Goal: Entertainment & Leisure: Consume media (video, audio)

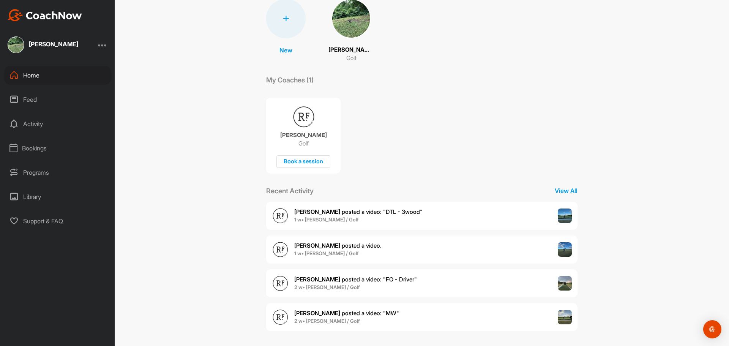
scroll to position [64, 0]
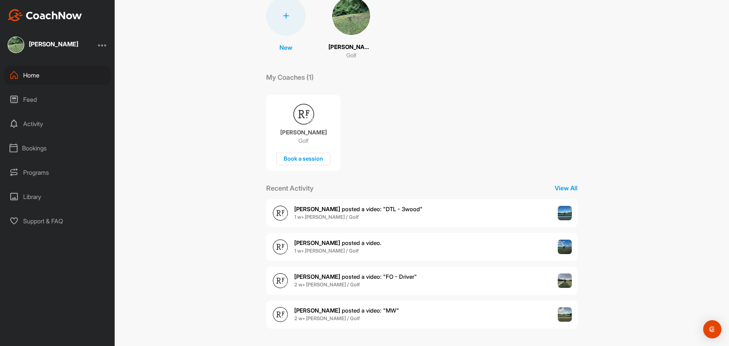
click at [372, 236] on div "[PERSON_NAME] posted a video . 1 w • [PERSON_NAME] / Golf" at bounding box center [422, 247] width 312 height 28
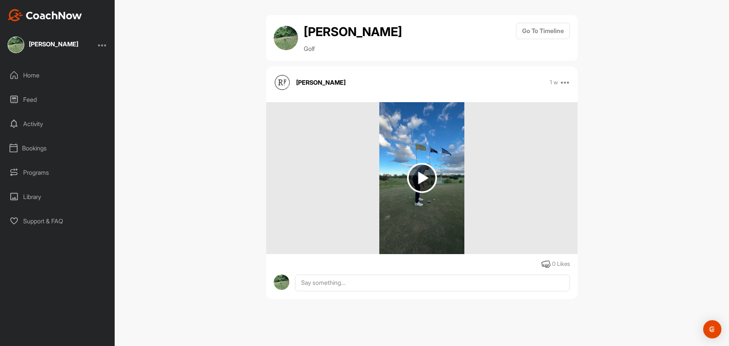
click at [424, 183] on img at bounding box center [422, 178] width 30 height 30
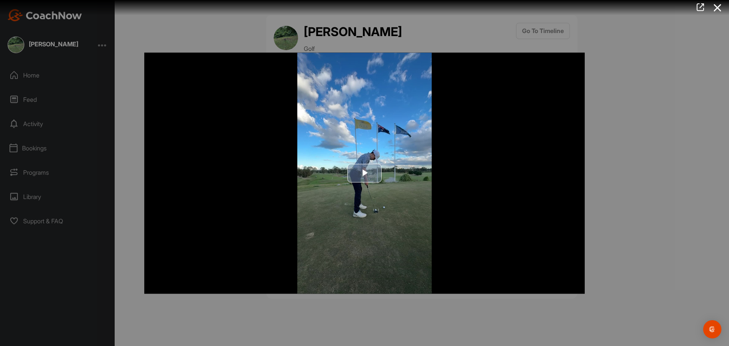
click at [365, 173] on span "Video Player" at bounding box center [365, 173] width 0 height 0
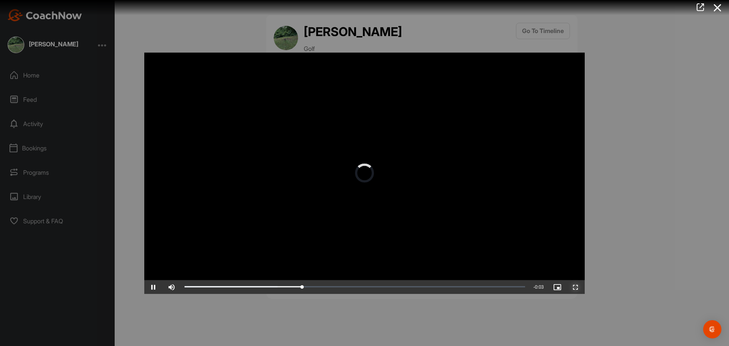
click at [574, 287] on span "Video Player" at bounding box center [576, 287] width 18 height 0
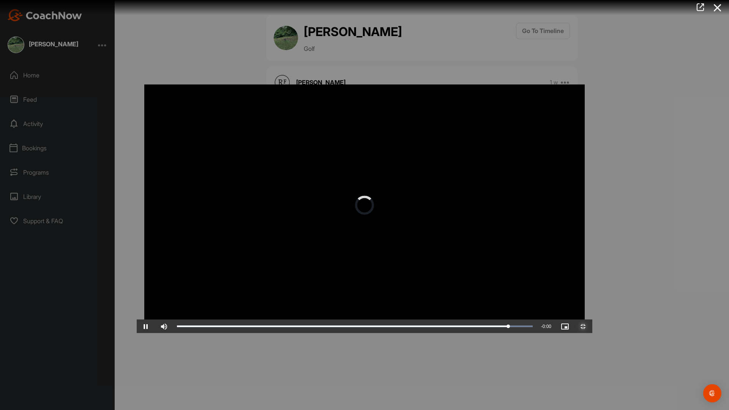
click at [593, 327] on span "Video Player" at bounding box center [583, 327] width 18 height 0
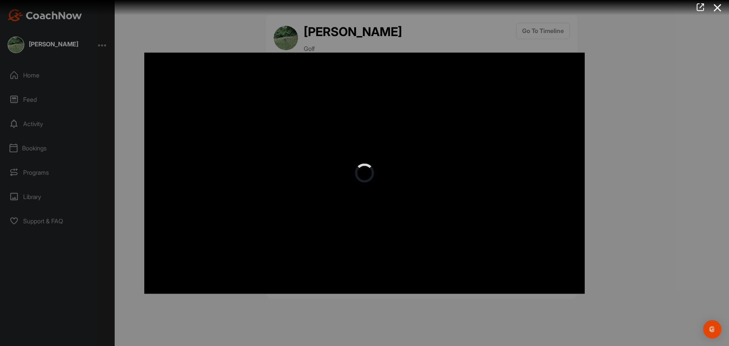
click at [704, 168] on div at bounding box center [364, 173] width 729 height 346
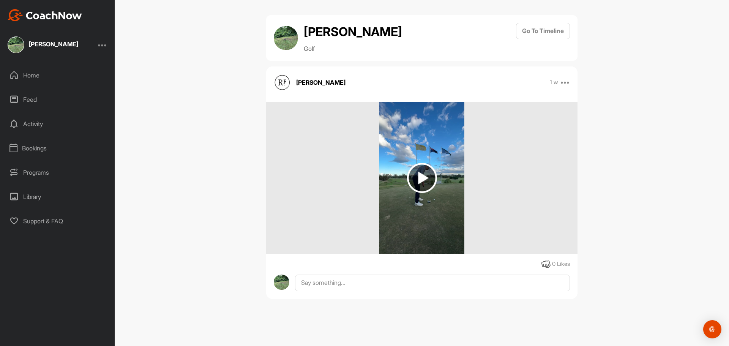
click at [432, 179] on img at bounding box center [422, 178] width 30 height 30
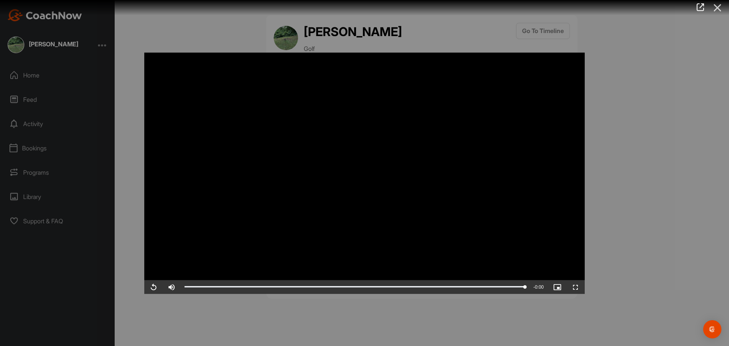
click at [714, 14] on icon at bounding box center [717, 8] width 17 height 14
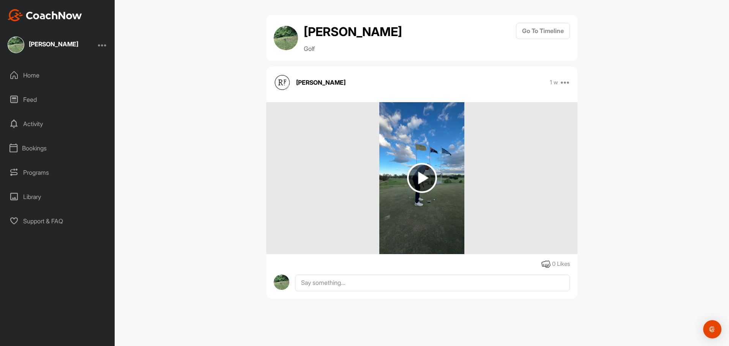
click at [33, 84] on div "Home" at bounding box center [57, 75] width 107 height 19
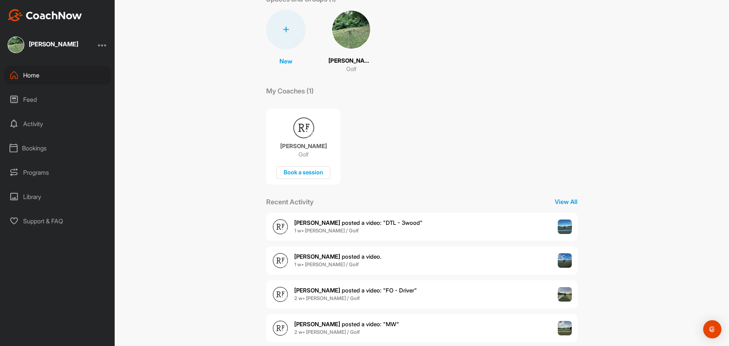
scroll to position [64, 0]
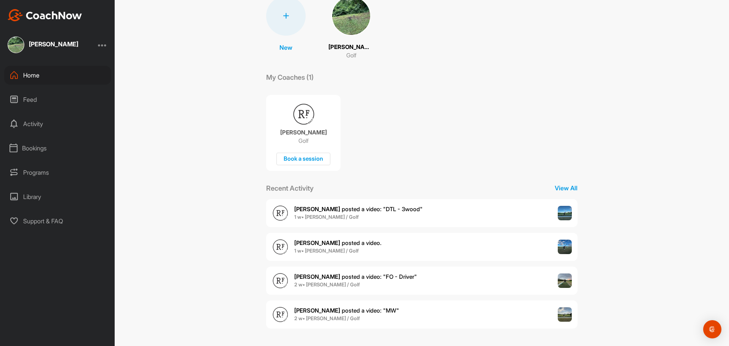
click at [538, 318] on div "[PERSON_NAME] posted a video : " MW " 2 w • [PERSON_NAME] / Golf" at bounding box center [422, 315] width 312 height 28
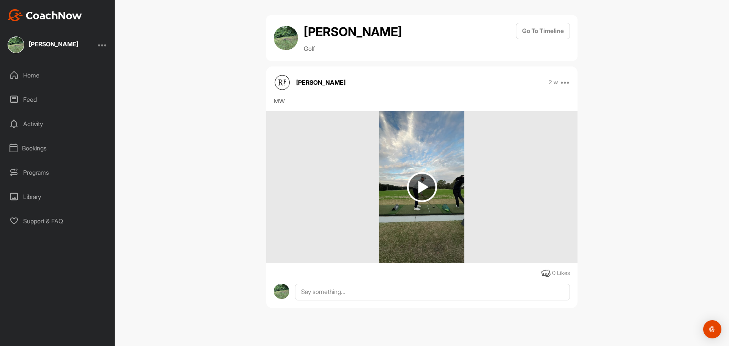
click at [417, 188] on img at bounding box center [422, 187] width 30 height 30
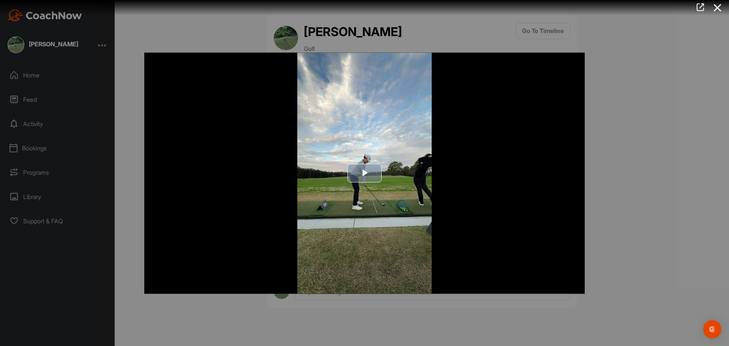
click at [398, 180] on img "Video Player" at bounding box center [364, 172] width 441 height 241
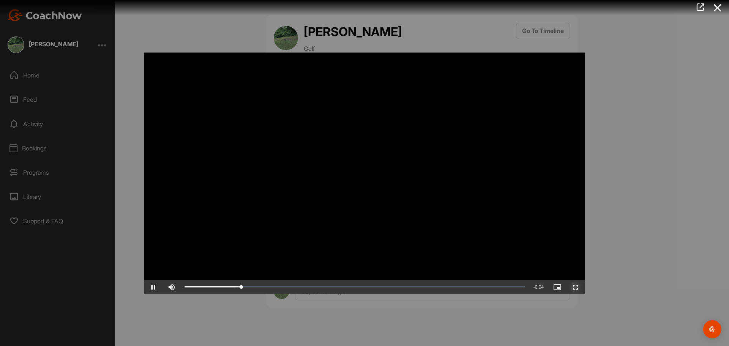
click at [572, 287] on span "Video Player" at bounding box center [576, 287] width 18 height 0
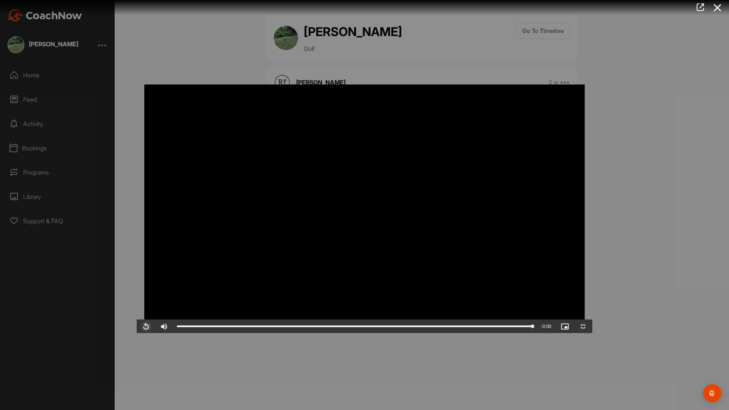
click at [137, 327] on span "Video Player" at bounding box center [146, 327] width 18 height 0
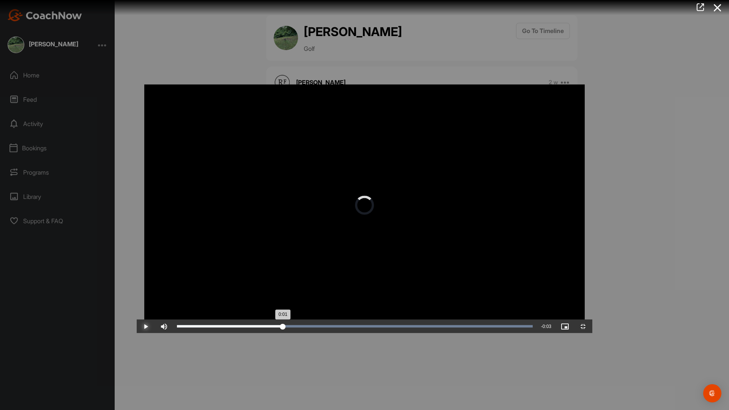
click at [222, 334] on div "Loaded : 100.00% 0:01 0:01" at bounding box center [355, 327] width 364 height 14
click at [137, 327] on span "Video Player" at bounding box center [146, 327] width 18 height 0
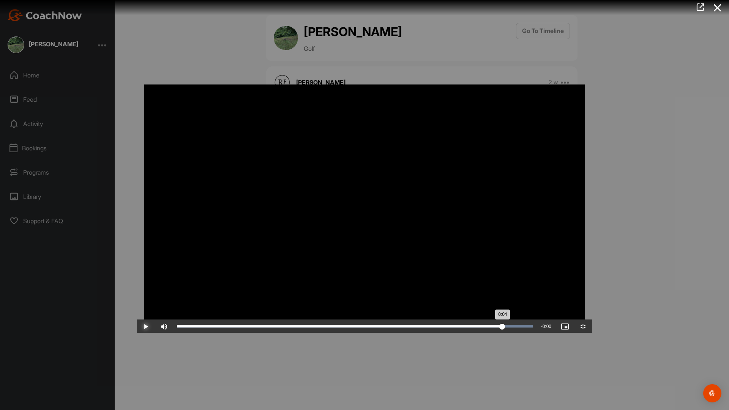
drag, startPoint x: 348, startPoint y: 399, endPoint x: 617, endPoint y: 408, distance: 268.8
click at [537, 334] on div "Loaded : 100.00% 0:04 0:04" at bounding box center [355, 327] width 364 height 14
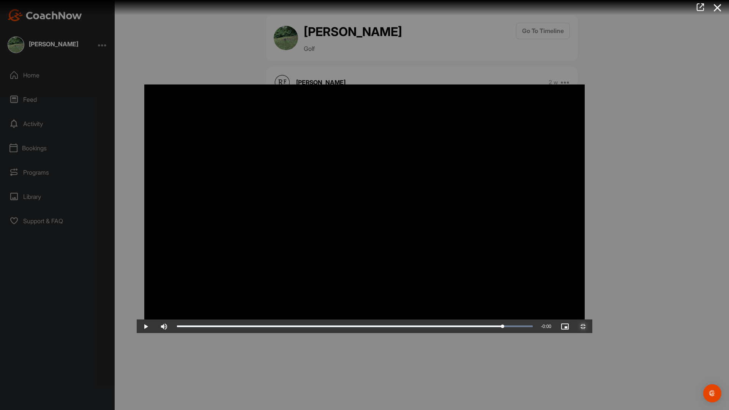
click at [593, 327] on span "Video Player" at bounding box center [583, 327] width 18 height 0
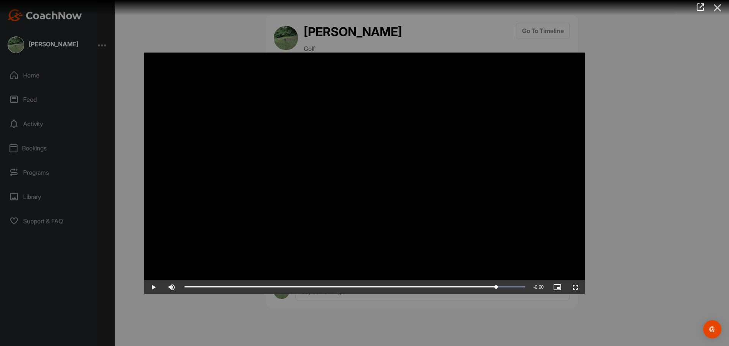
click at [716, 5] on icon at bounding box center [717, 8] width 17 height 14
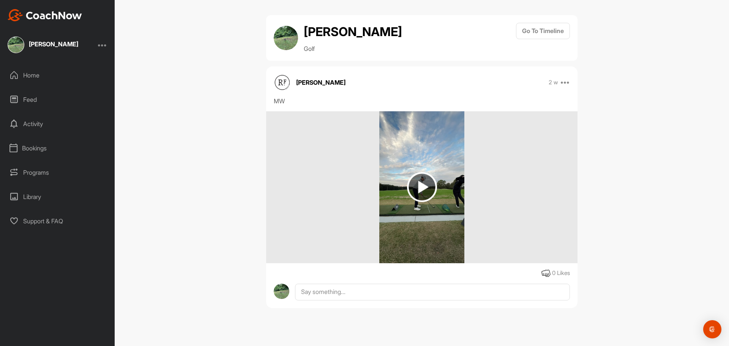
click at [28, 102] on div "Feed" at bounding box center [57, 99] width 107 height 19
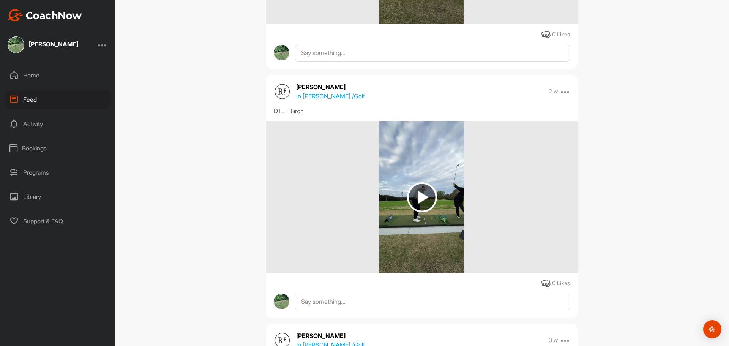
scroll to position [1307, 0]
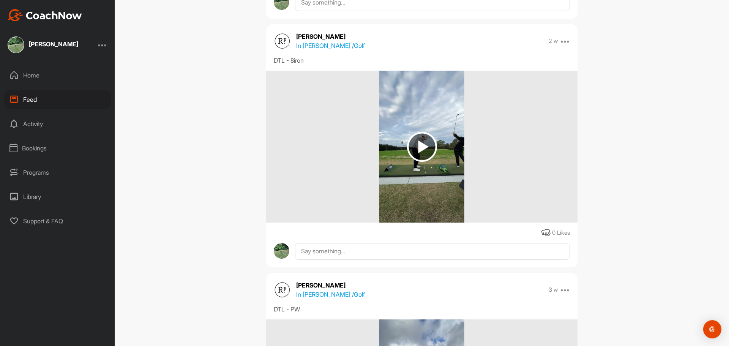
click at [40, 126] on div "Activity" at bounding box center [57, 123] width 107 height 19
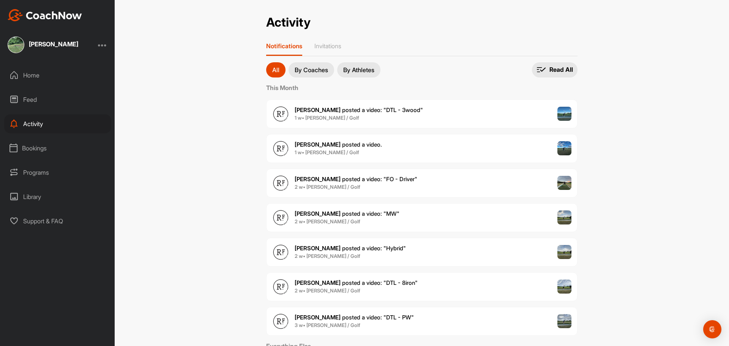
click at [325, 75] on button "By Coaches" at bounding box center [312, 69] width 46 height 15
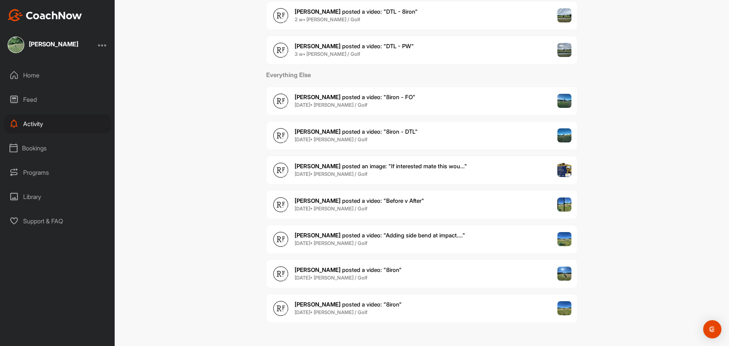
click at [42, 82] on div "Home" at bounding box center [57, 75] width 107 height 19
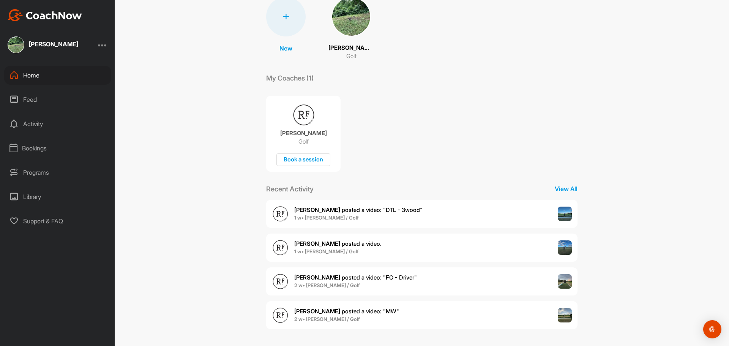
scroll to position [64, 0]
click at [30, 103] on div "Feed" at bounding box center [57, 99] width 107 height 19
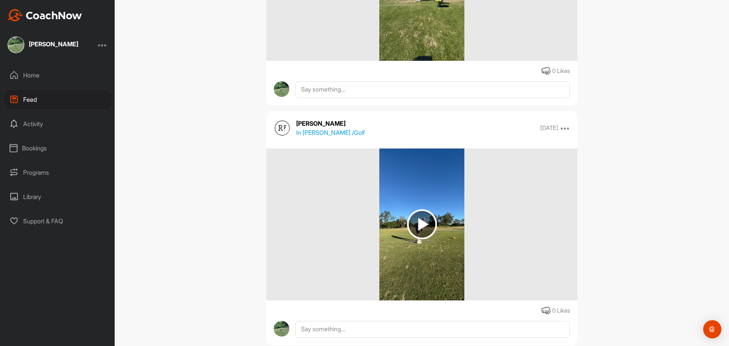
scroll to position [3459, 0]
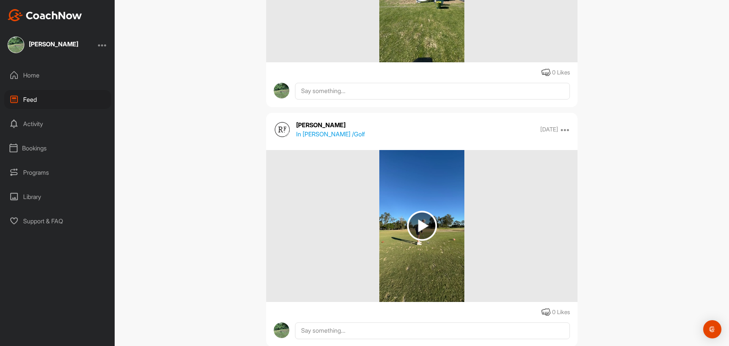
click at [422, 232] on img at bounding box center [422, 226] width 30 height 30
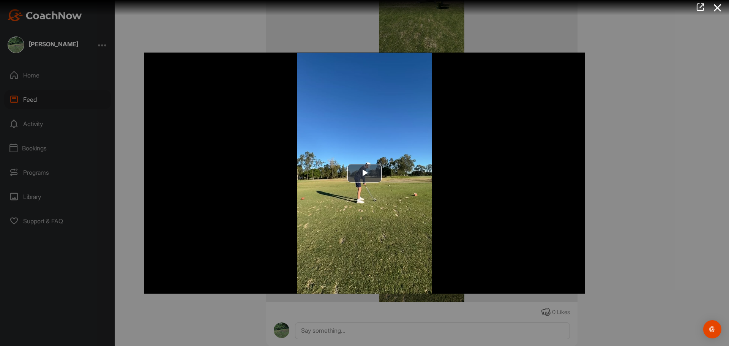
click at [473, 249] on img "Video Player" at bounding box center [364, 172] width 441 height 241
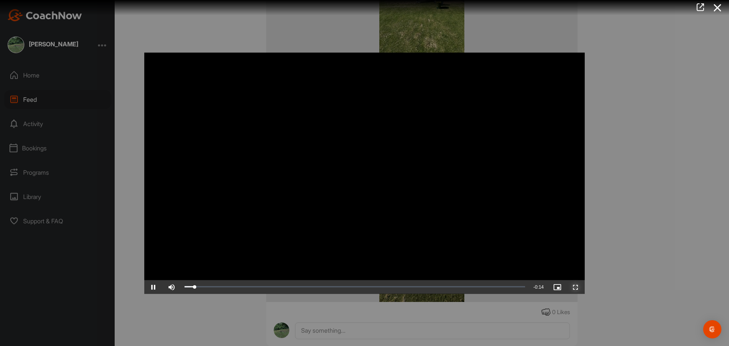
click at [572, 287] on span "Video Player" at bounding box center [576, 287] width 18 height 0
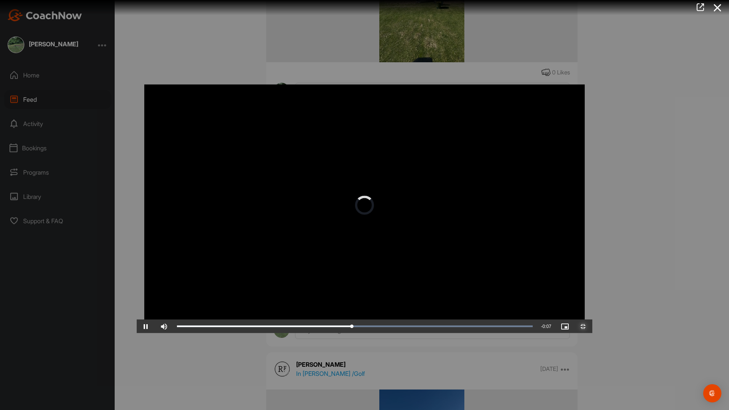
click at [593, 327] on span "Video Player" at bounding box center [583, 327] width 18 height 0
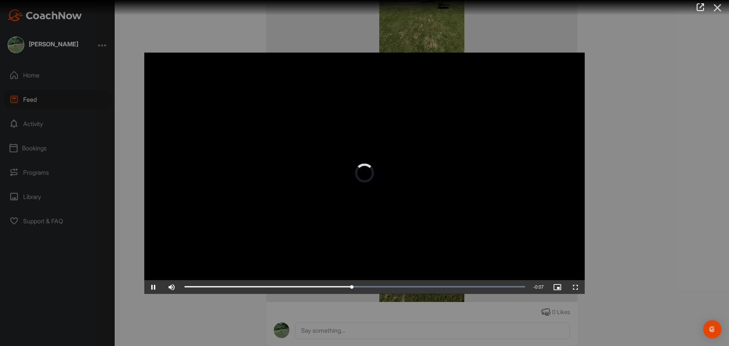
click at [720, 5] on icon at bounding box center [717, 8] width 17 height 14
